Goal: Find specific page/section: Find specific page/section

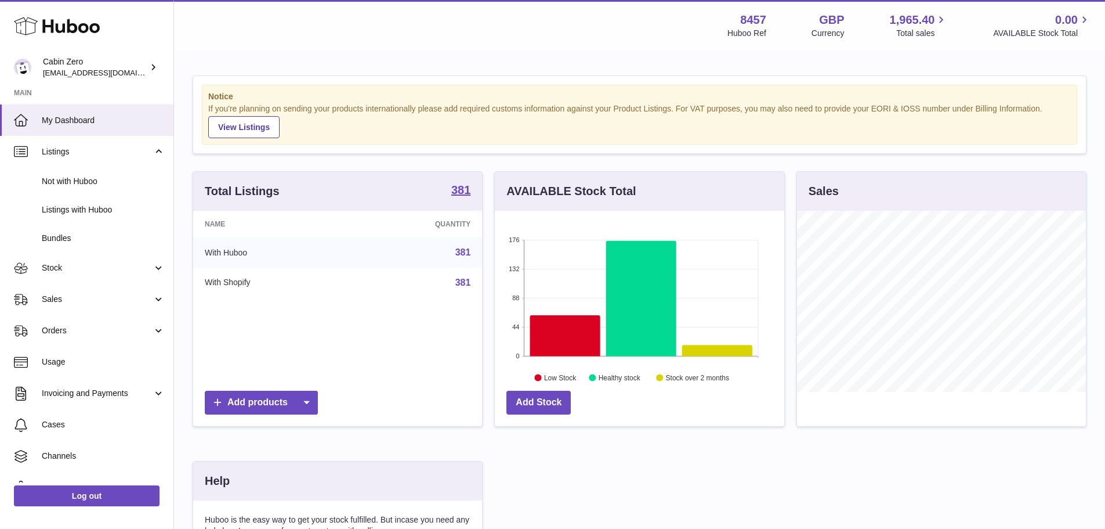
scroll to position [181, 290]
click at [81, 207] on span "Listings with Huboo" at bounding box center [103, 209] width 123 height 11
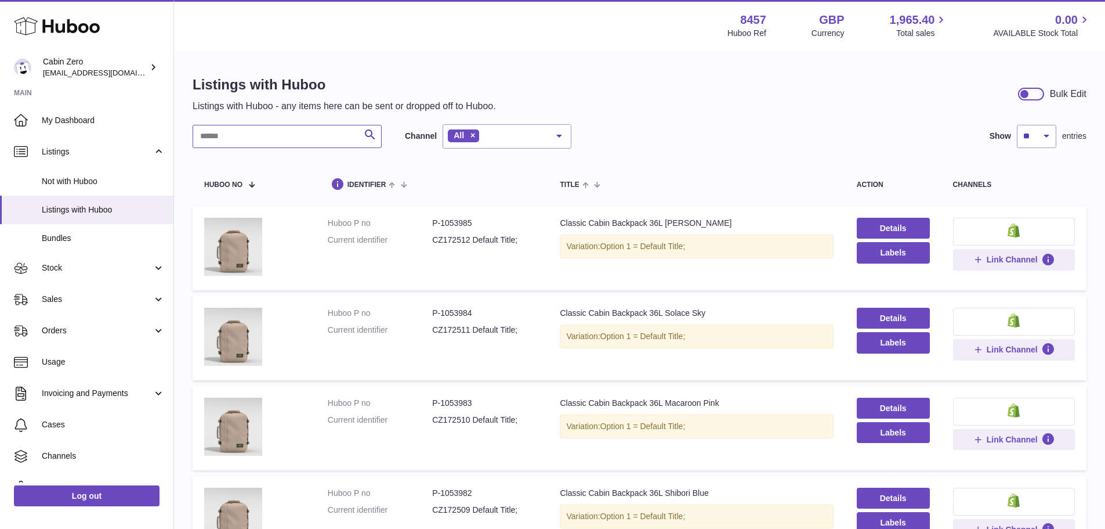
click at [332, 138] on input "text" at bounding box center [287, 136] width 189 height 23
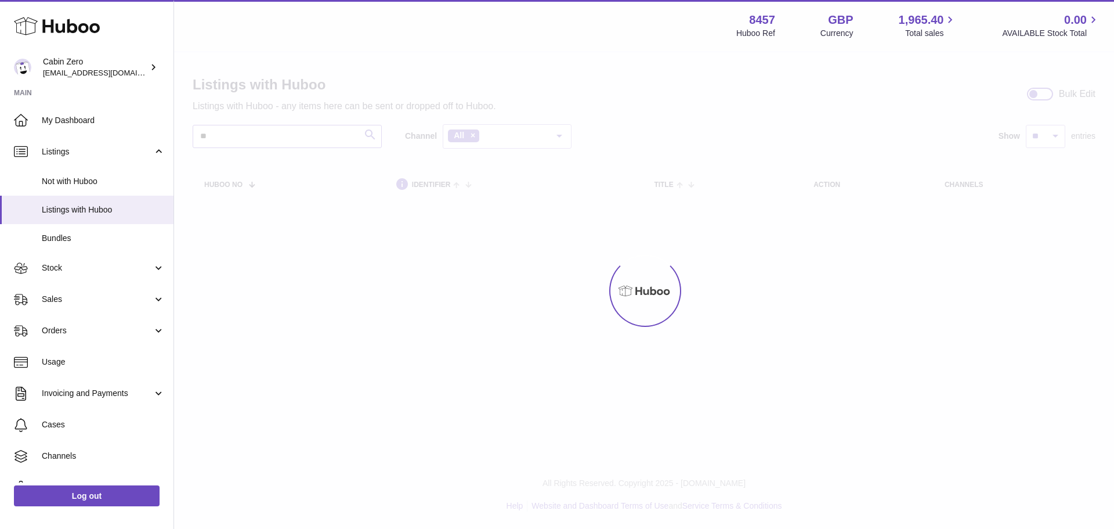
type input "*"
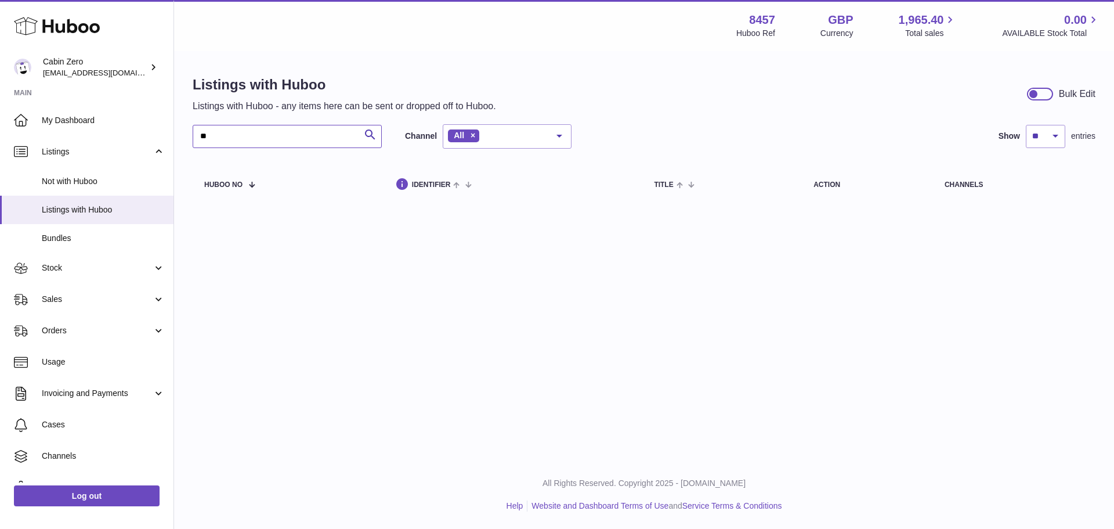
type input "*"
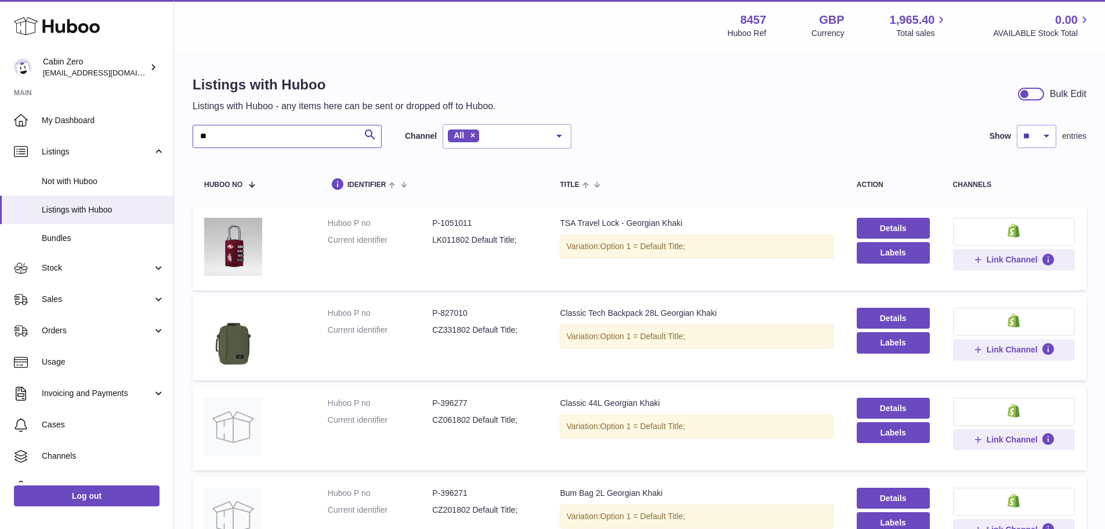
type input "*"
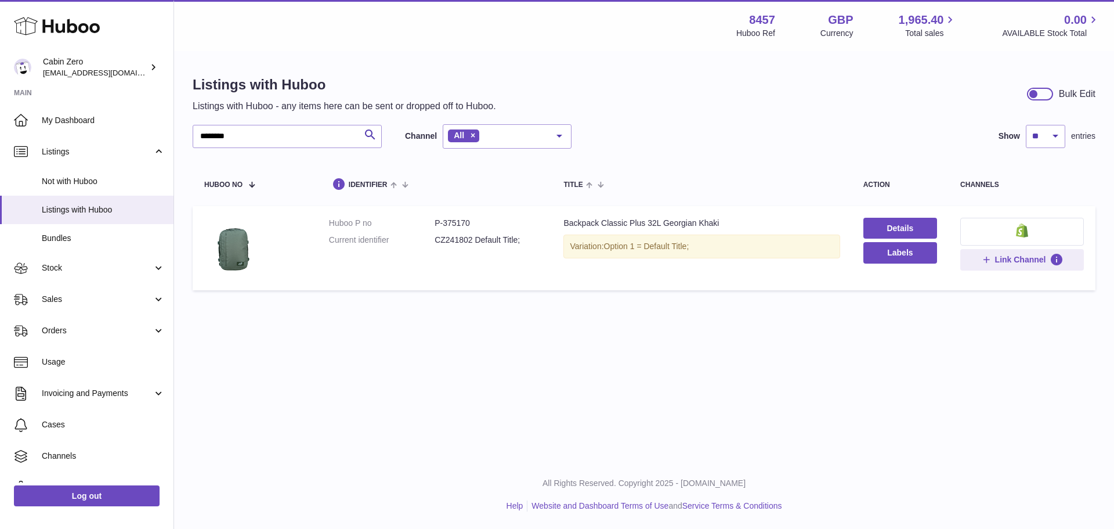
click at [454, 224] on dd "P-375170" at bounding box center [488, 223] width 106 height 11
copy dd "375170"
click at [294, 142] on input "********" at bounding box center [287, 136] width 189 height 23
type input "*"
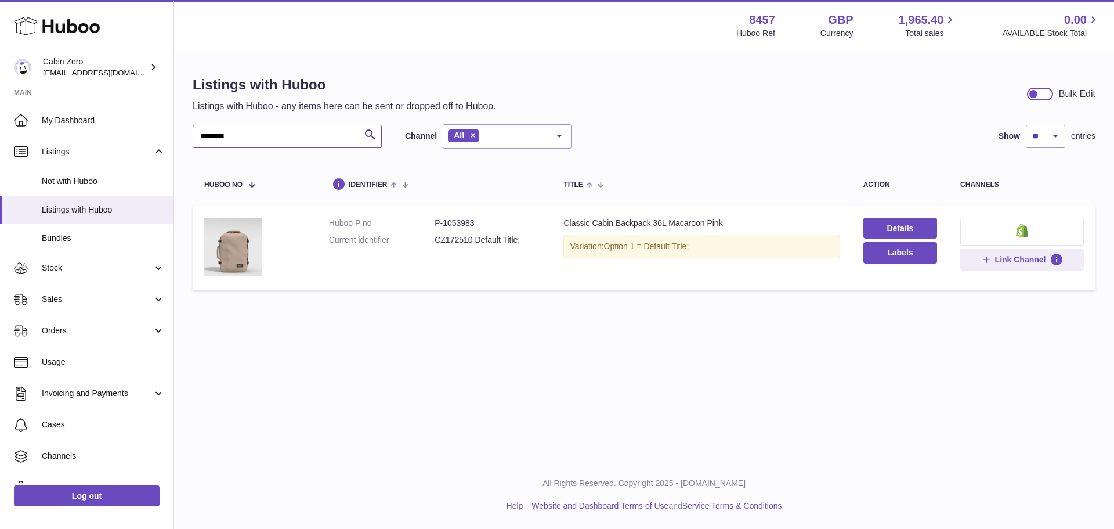
type input "********"
click at [460, 223] on dd "P-1053983" at bounding box center [488, 223] width 106 height 11
copy dd "1053983"
